Goal: Information Seeking & Learning: Check status

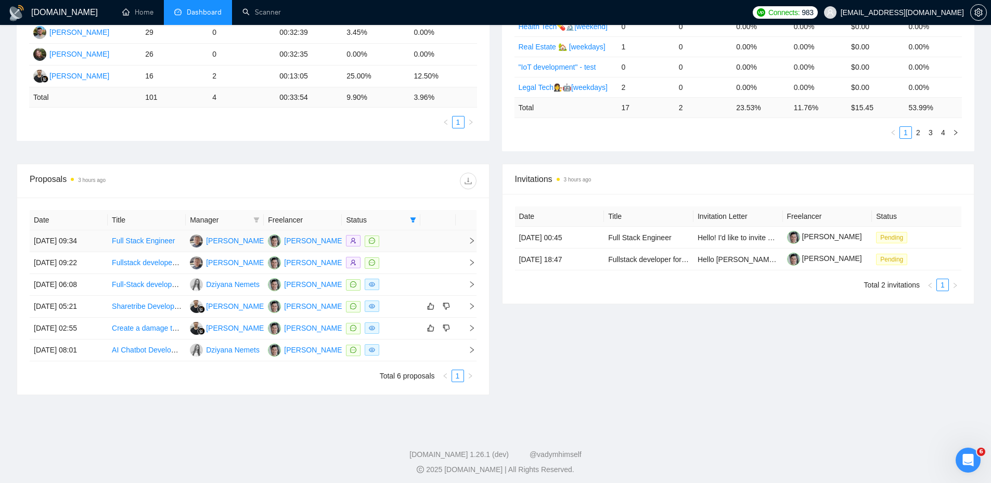
scroll to position [254, 0]
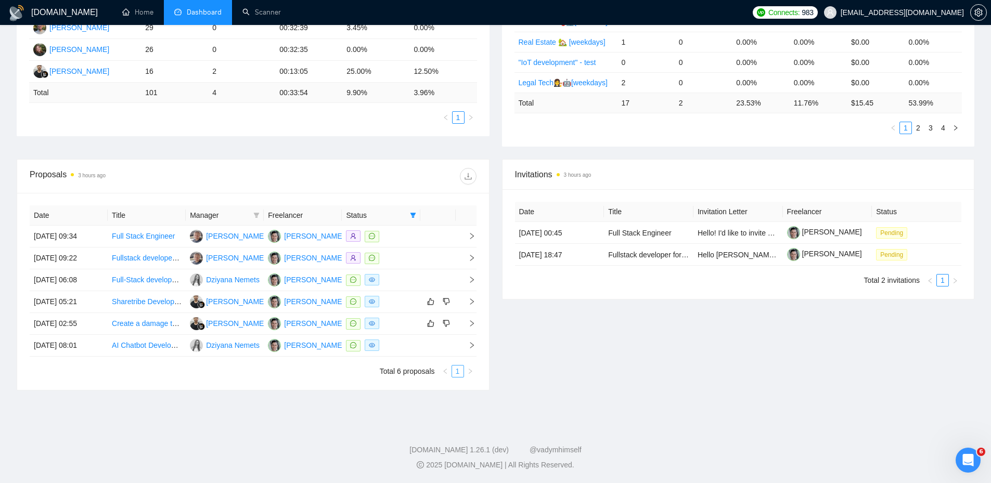
click at [461, 375] on link "1" at bounding box center [457, 371] width 11 height 11
click at [411, 212] on icon "filter" at bounding box center [413, 215] width 6 height 6
click at [390, 236] on span "Chat" at bounding box center [387, 234] width 50 height 11
checkbox input "false"
click at [387, 184] on div at bounding box center [364, 176] width 223 height 17
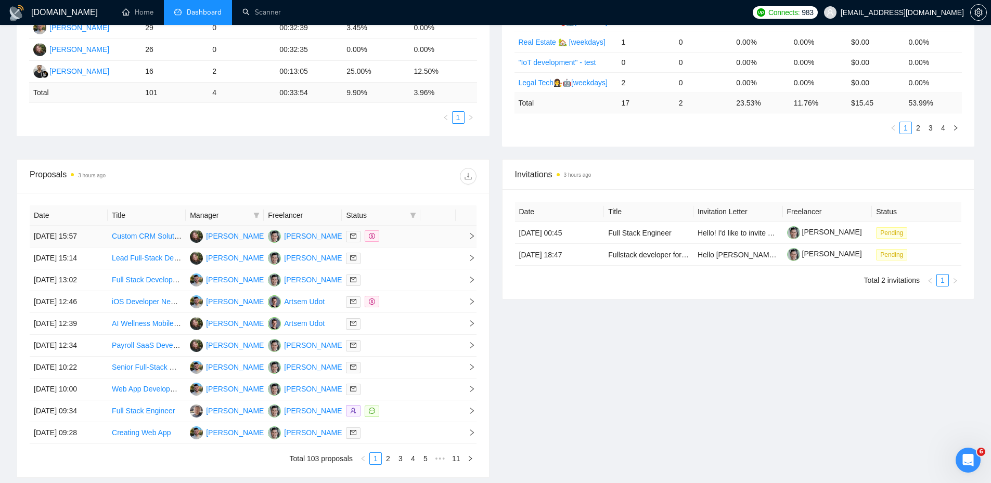
click at [392, 240] on div at bounding box center [381, 236] width 70 height 12
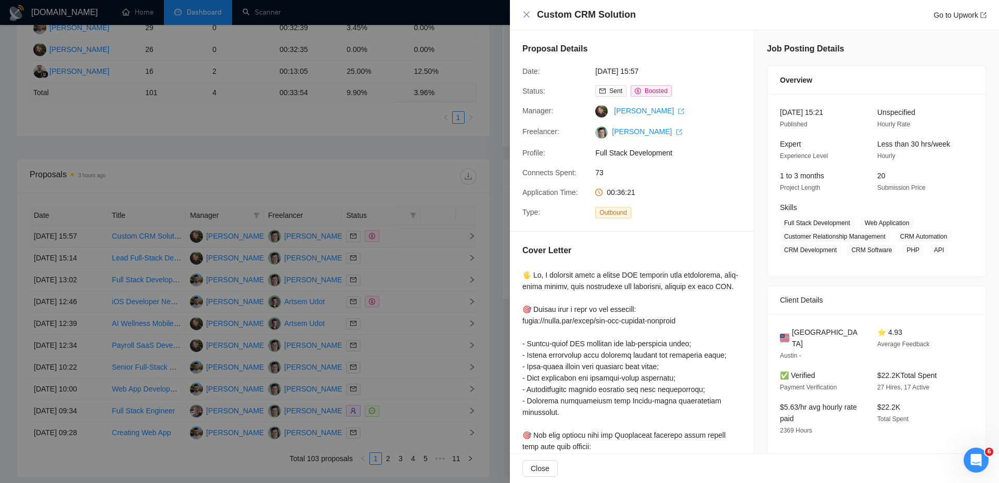
click at [392, 240] on div at bounding box center [499, 241] width 999 height 483
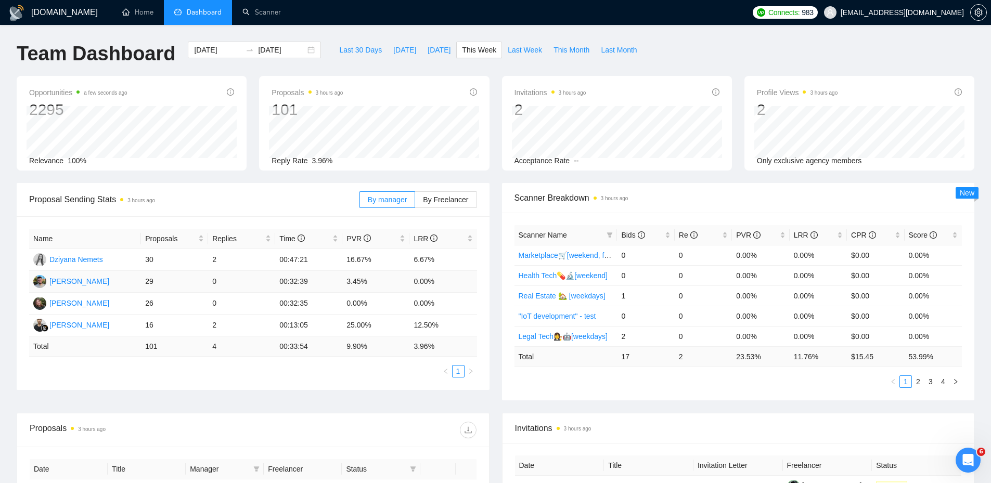
drag, startPoint x: 452, startPoint y: 291, endPoint x: 442, endPoint y: 284, distance: 12.4
click at [443, 286] on td "0.00%" at bounding box center [442, 282] width 67 height 22
click at [311, 47] on div "[DATE] [DATE]" at bounding box center [255, 59] width 146 height 34
click at [304, 53] on div "[DATE] [DATE]" at bounding box center [254, 50] width 133 height 17
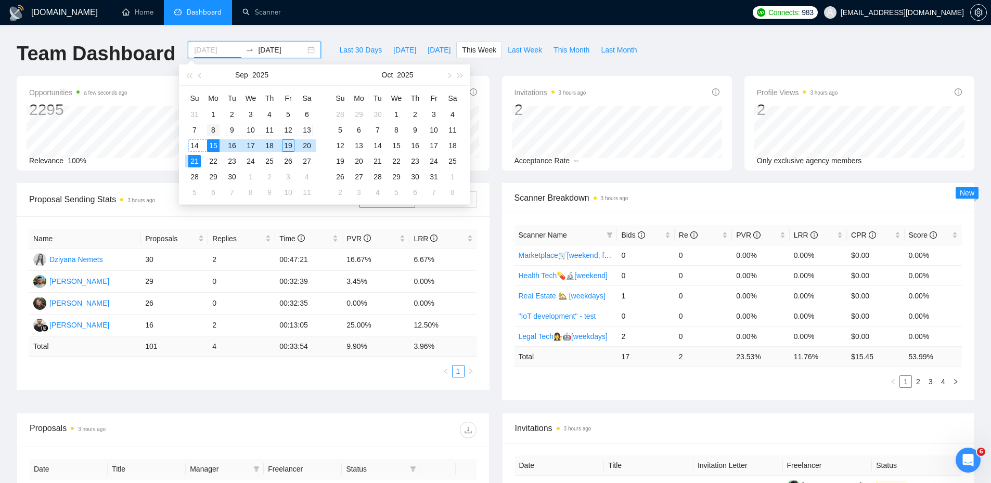
type input "[DATE]"
click at [210, 131] on div "8" at bounding box center [213, 130] width 12 height 12
type input "[DATE]"
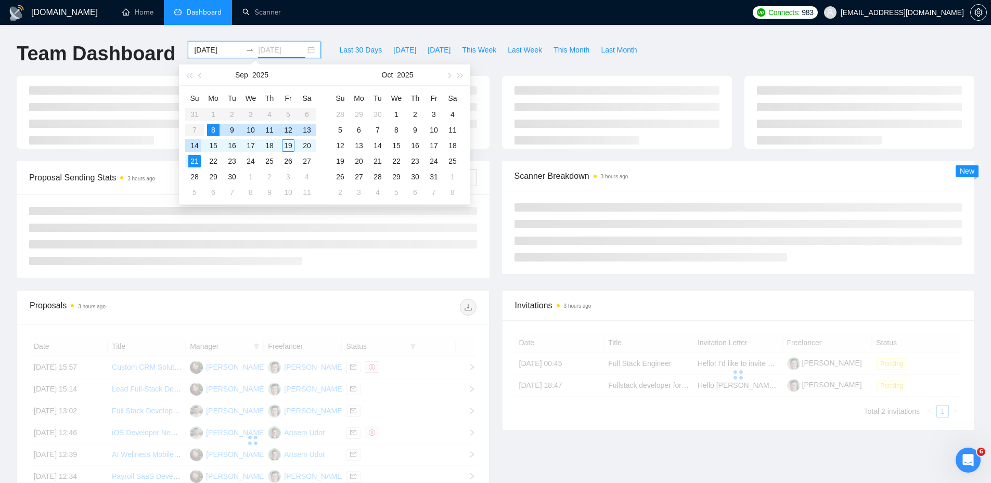
click at [196, 144] on div "14" at bounding box center [194, 145] width 12 height 12
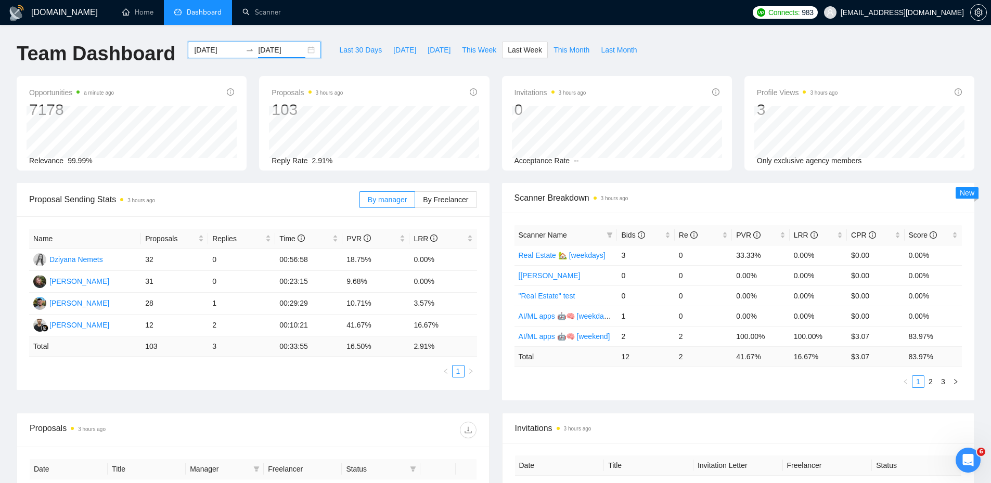
click at [300, 48] on div "[DATE] [DATE]" at bounding box center [254, 50] width 133 height 17
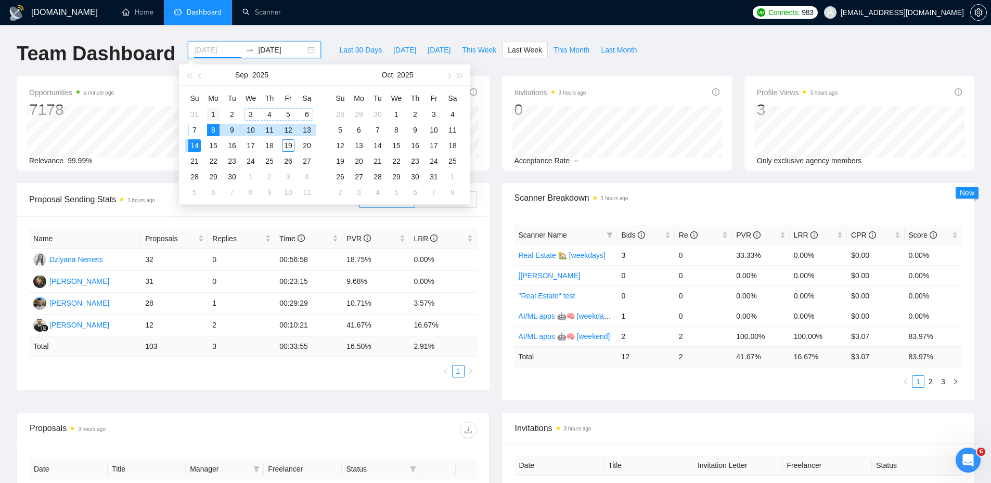
type input "[DATE]"
click at [207, 115] on td "1" at bounding box center [213, 115] width 19 height 16
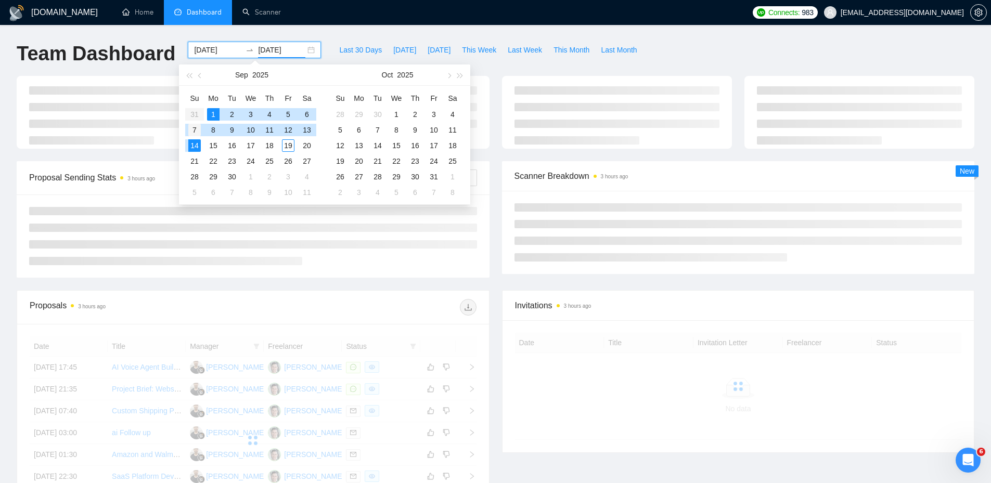
type input "[DATE]"
click at [200, 124] on div "7" at bounding box center [194, 130] width 12 height 12
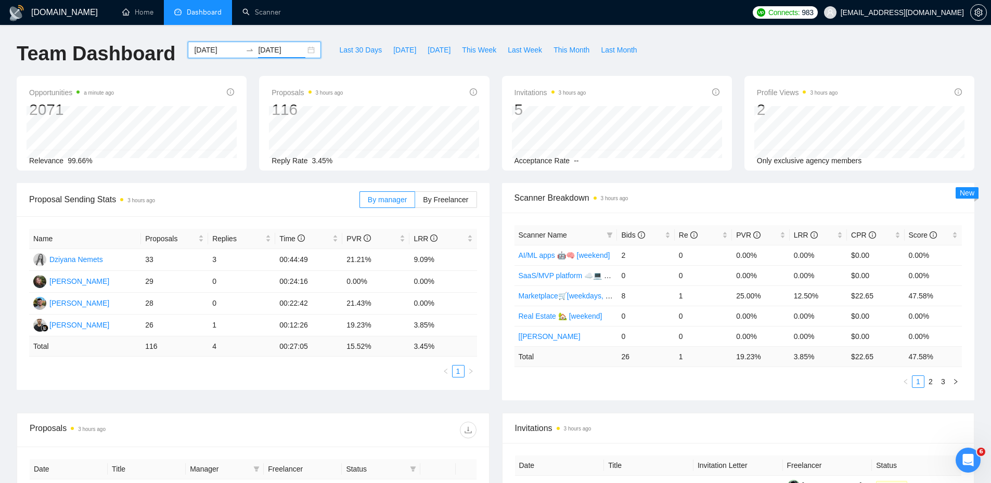
click at [304, 54] on div "[DATE] [DATE]" at bounding box center [254, 50] width 133 height 17
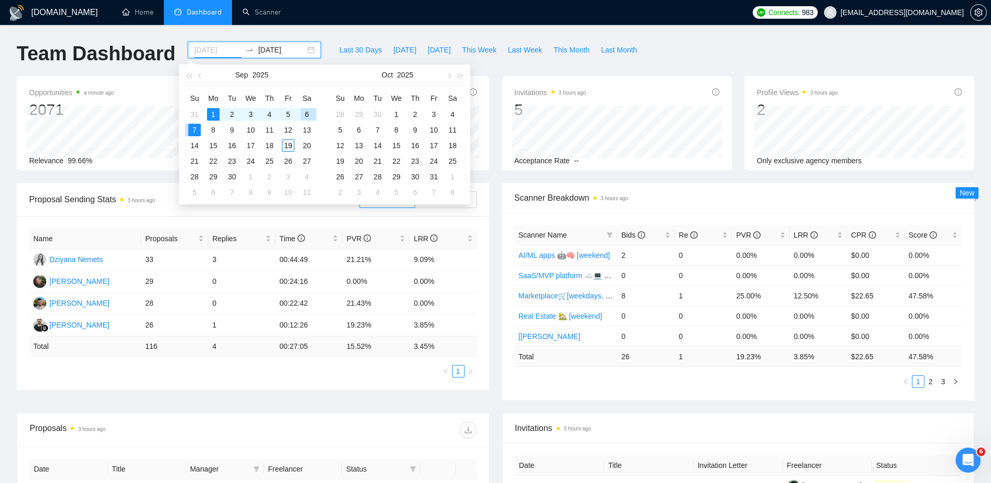
type input "[DATE]"
click at [286, 148] on div "19" at bounding box center [288, 145] width 12 height 12
type input "[DATE]"
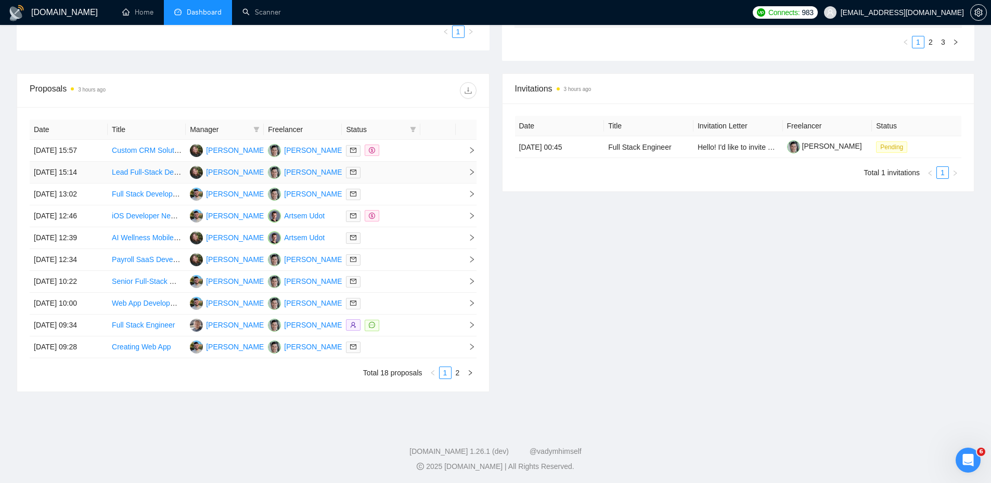
scroll to position [341, 0]
click at [457, 374] on link "2" at bounding box center [457, 371] width 11 height 11
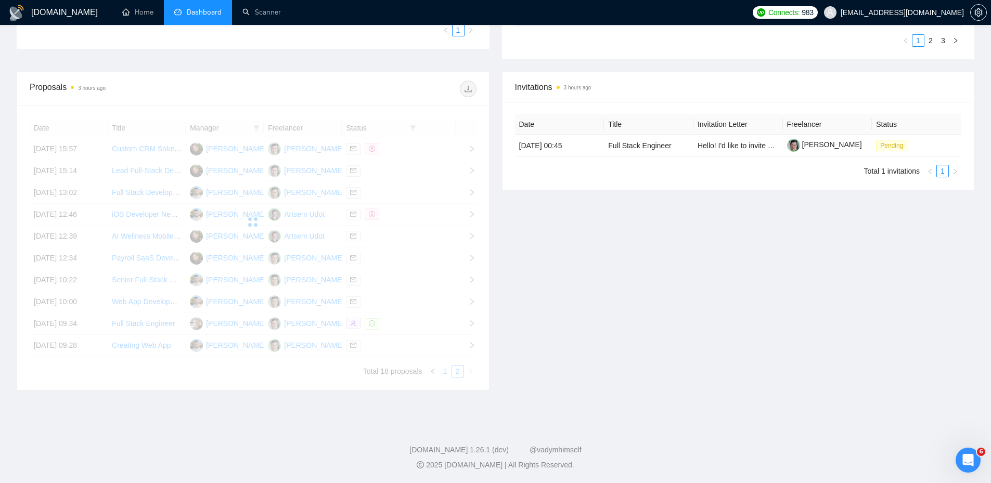
scroll to position [298, 0]
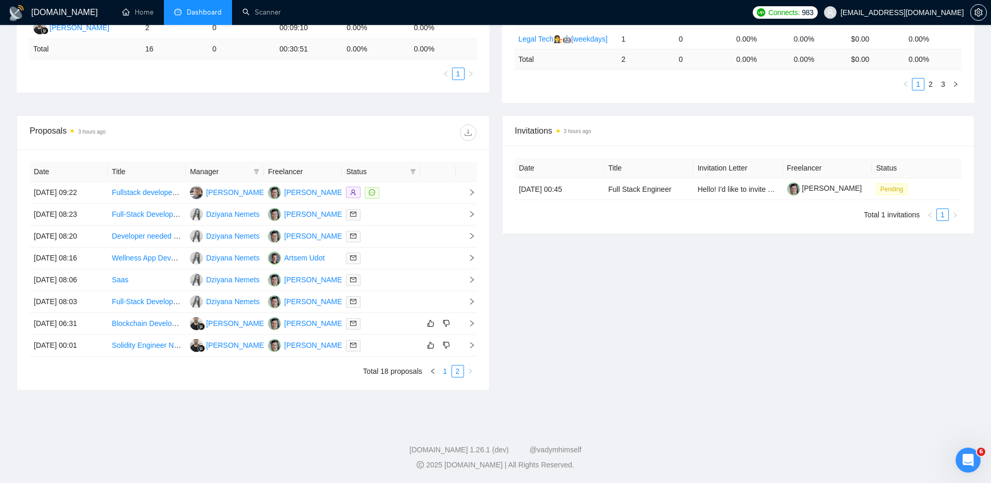
click at [446, 369] on link "1" at bounding box center [445, 371] width 11 height 11
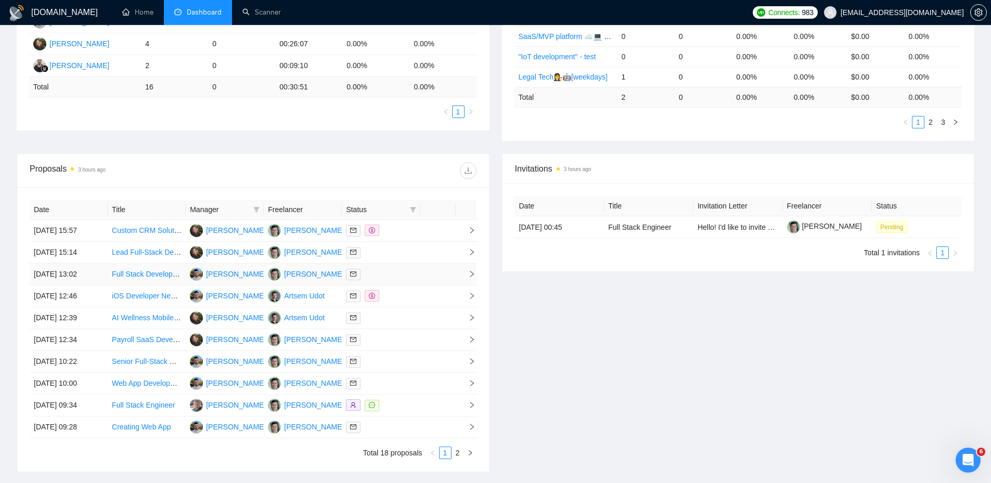
scroll to position [141, 0]
